Goal: Find specific page/section: Find specific page/section

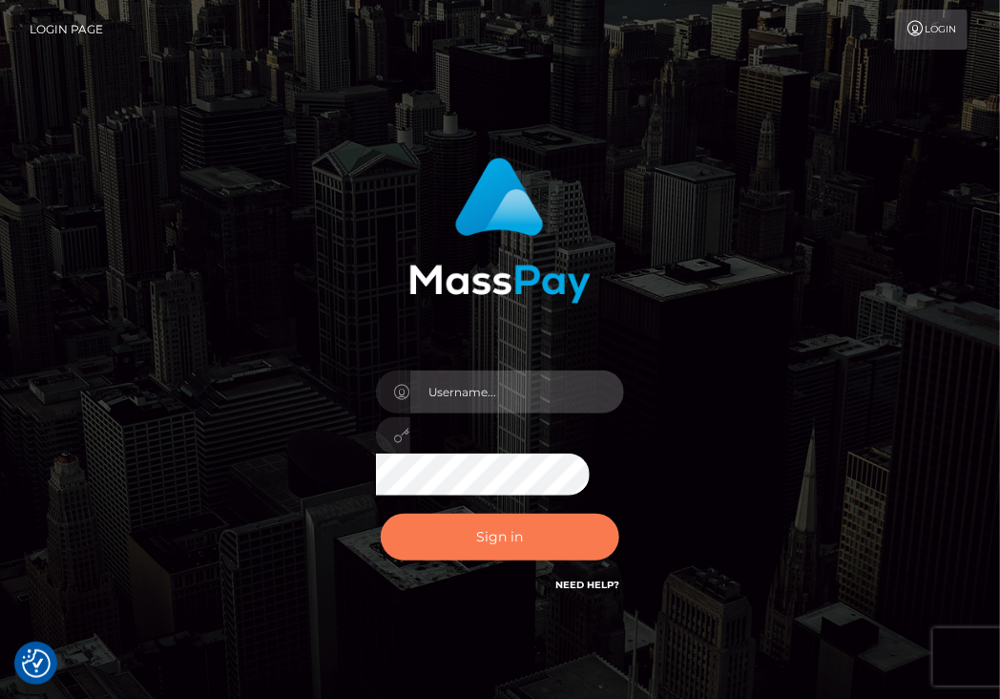
type input "aluasupport"
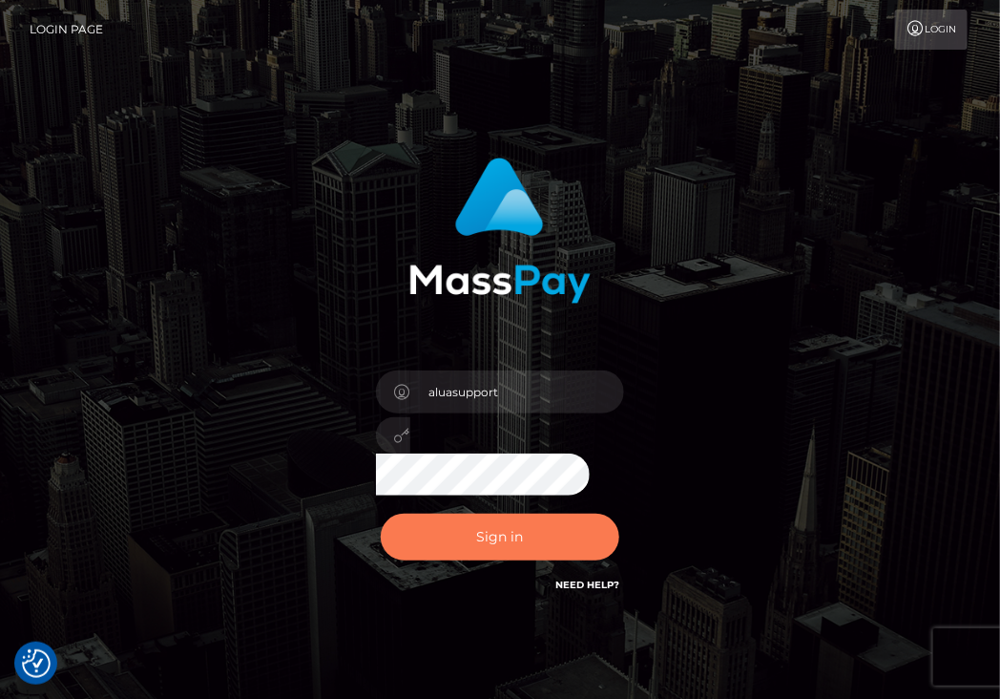
click at [498, 538] on button "Sign in" at bounding box center [500, 537] width 239 height 47
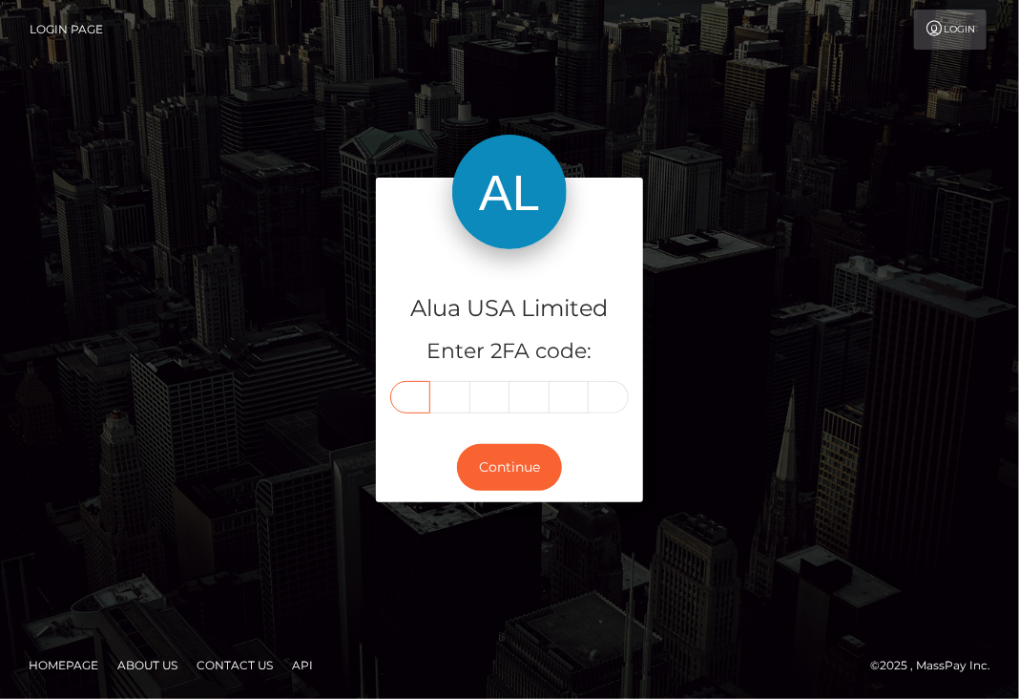
click at [423, 401] on input "text" at bounding box center [410, 397] width 40 height 32
type input "6"
type input "9"
type input "6"
type input "7"
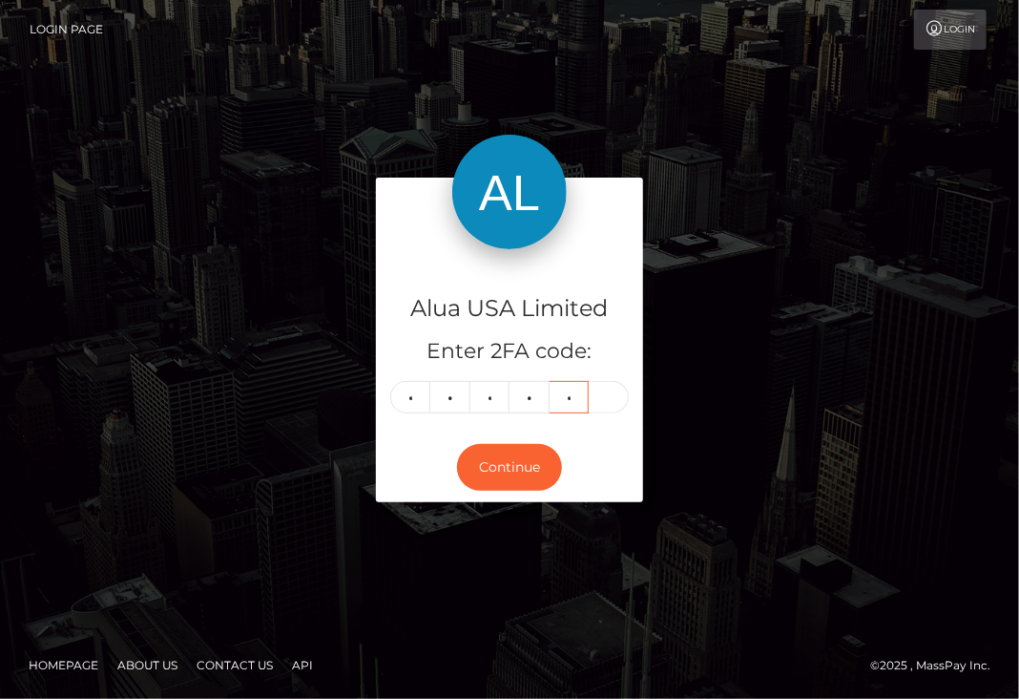
type input "4"
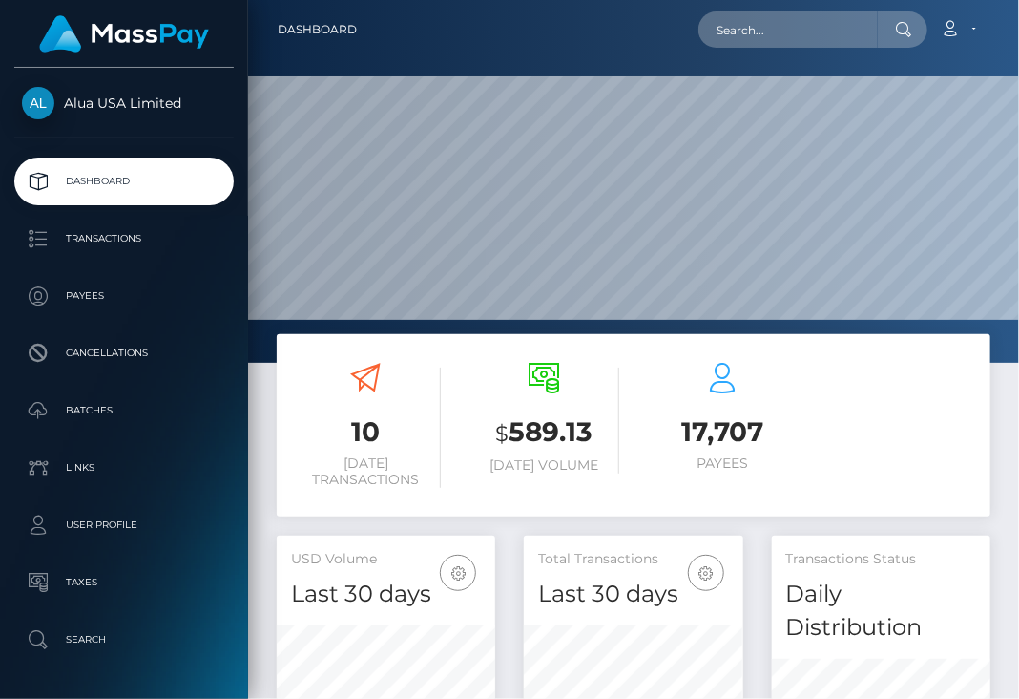
scroll to position [371, 219]
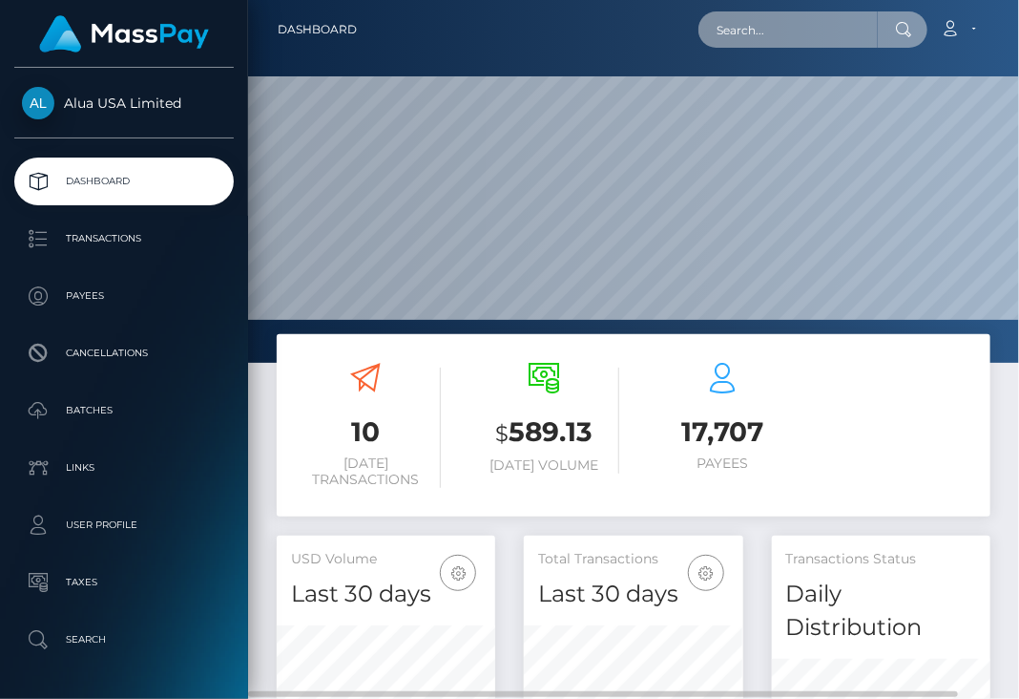
click at [828, 25] on input "text" at bounding box center [788, 29] width 179 height 36
paste input "685f9c3f780d0ddb9c06dff2"
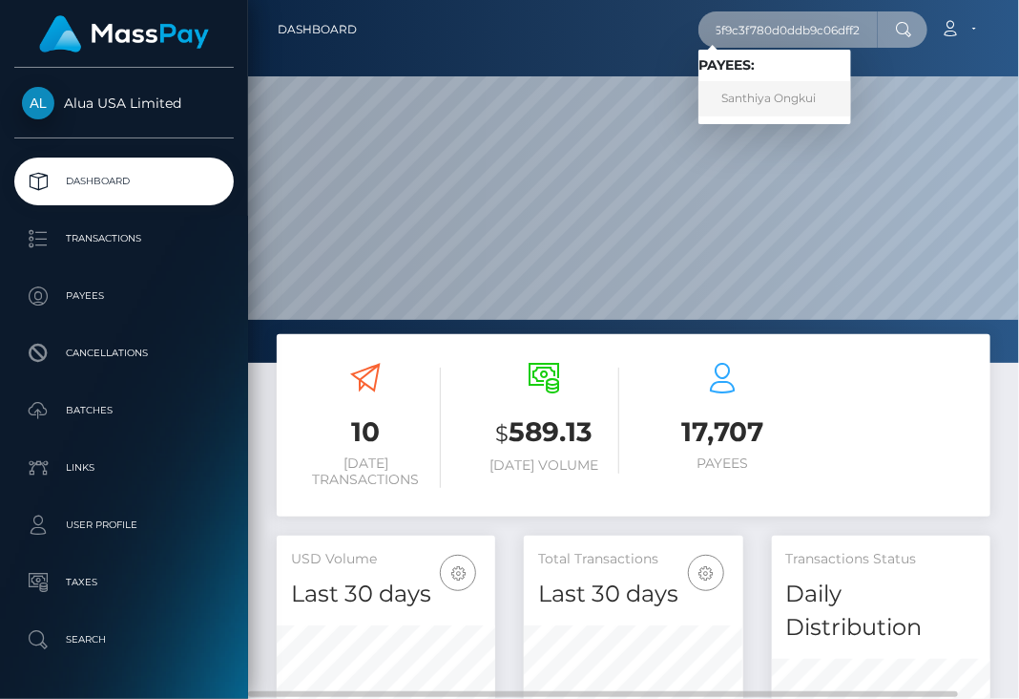
type input "685f9c3f780d0ddb9c06dff2"
click at [782, 96] on link "Santhiya Ongkui" at bounding box center [775, 98] width 153 height 35
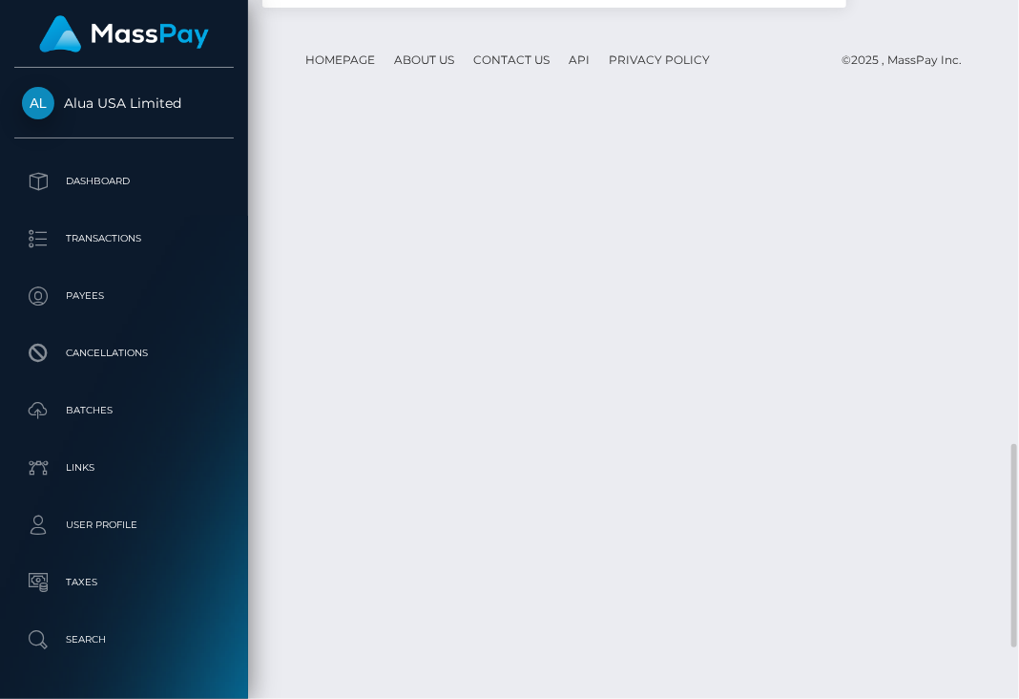
scroll to position [1706, 0]
